Goal: Information Seeking & Learning: Learn about a topic

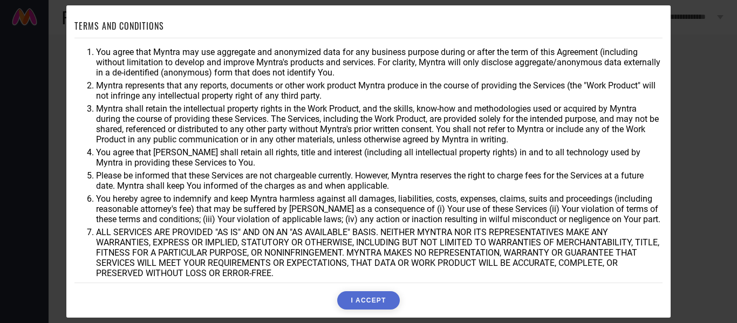
click at [370, 299] on button "I ACCEPT" at bounding box center [368, 300] width 62 height 18
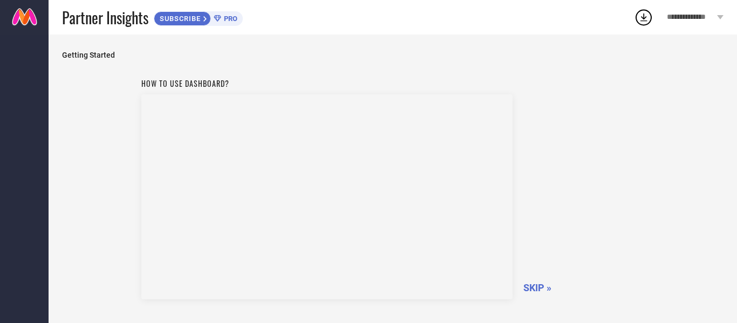
click at [527, 283] on span "SKIP »" at bounding box center [537, 287] width 28 height 11
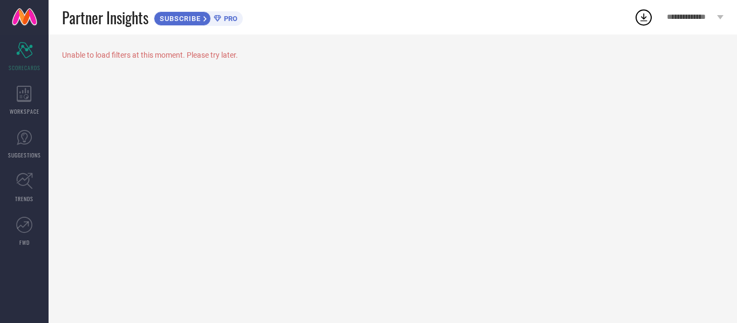
click at [673, 12] on div "**********" at bounding box center [696, 17] width 84 height 35
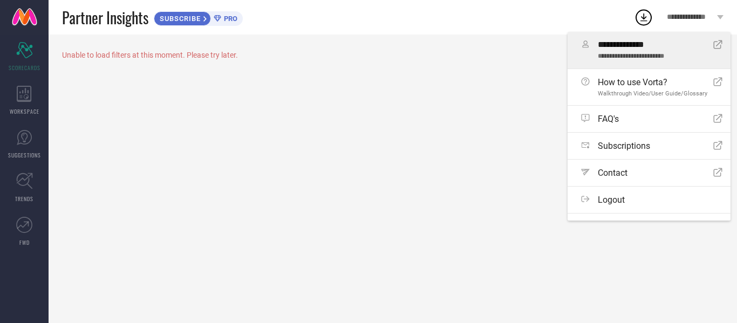
click at [663, 46] on span "**********" at bounding box center [651, 45] width 107 height 10
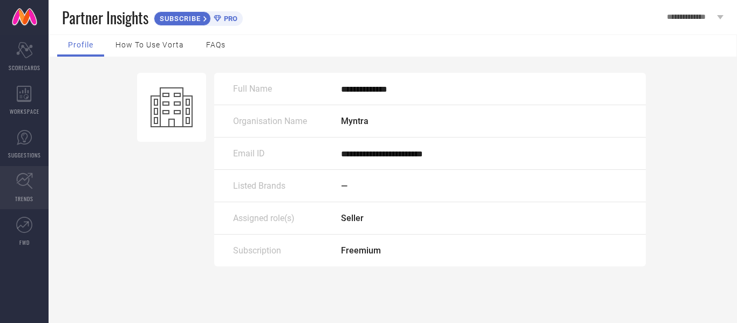
click at [23, 183] on icon at bounding box center [24, 181] width 17 height 17
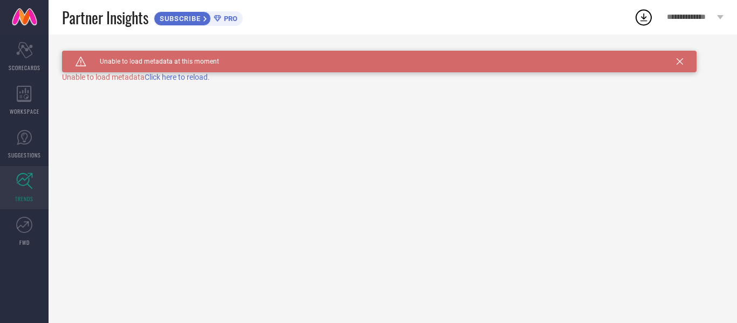
click at [190, 78] on span "Click here to reload." at bounding box center [177, 77] width 65 height 9
click at [23, 105] on div "WORKSPACE" at bounding box center [24, 100] width 49 height 43
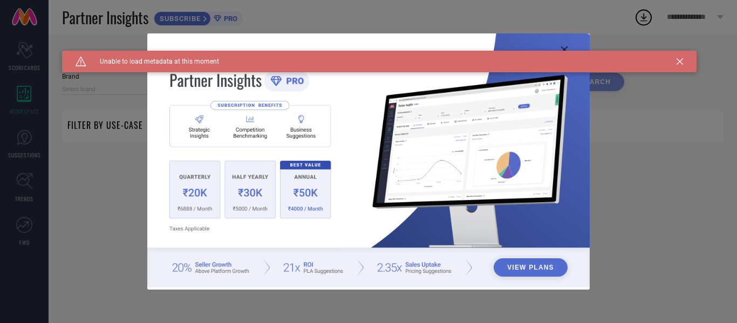
type input "1 STOP FASHION"
type input "All"
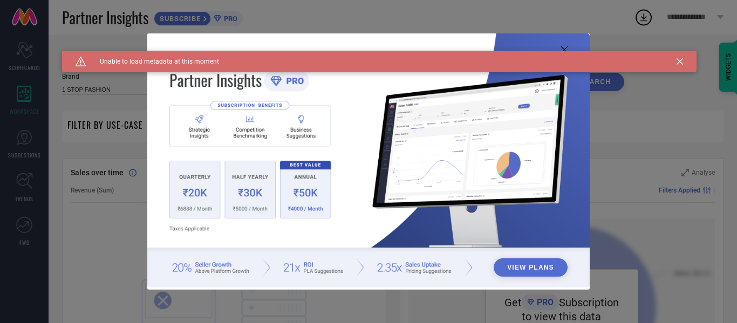
click at [677, 63] on icon at bounding box center [680, 61] width 6 height 6
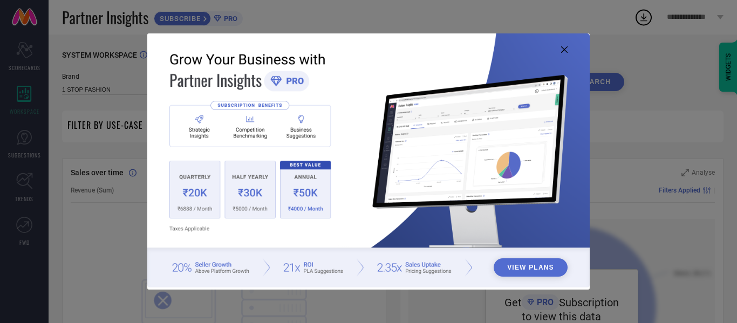
click at [563, 51] on icon at bounding box center [564, 49] width 6 height 6
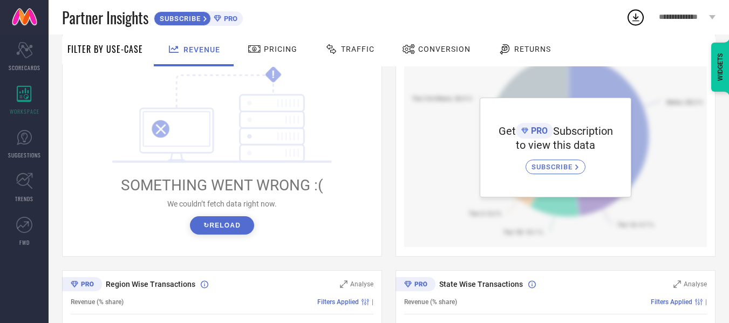
scroll to position [22, 0]
